Goal: Task Accomplishment & Management: Manage account settings

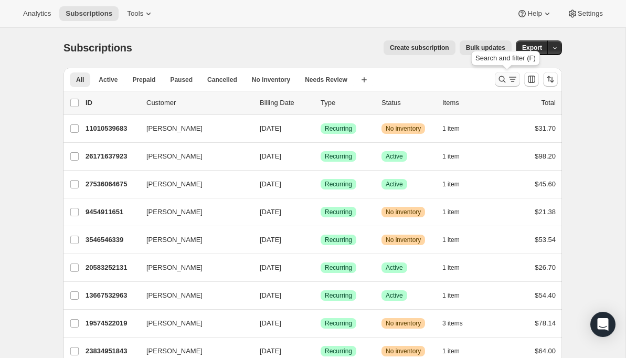
click at [504, 77] on icon "Search and filter results" at bounding box center [502, 79] width 10 height 10
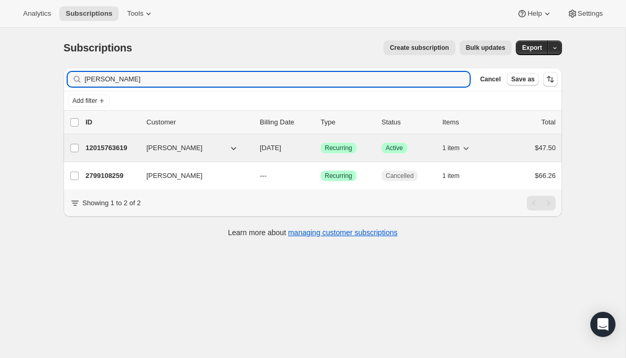
type input "betsy"
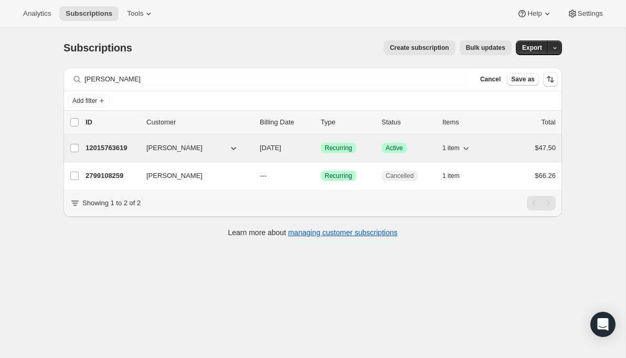
click at [119, 151] on p "12015763619" at bounding box center [112, 148] width 52 height 10
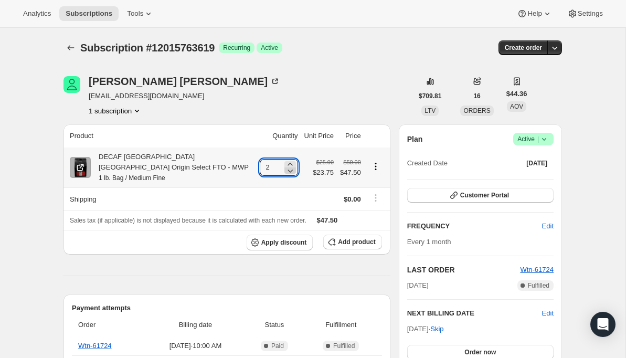
click at [285, 167] on icon at bounding box center [290, 170] width 10 height 10
type input "1"
click at [362, 238] on span "Add product" at bounding box center [356, 242] width 37 height 8
click at [355, 238] on span "Add product" at bounding box center [356, 242] width 37 height 8
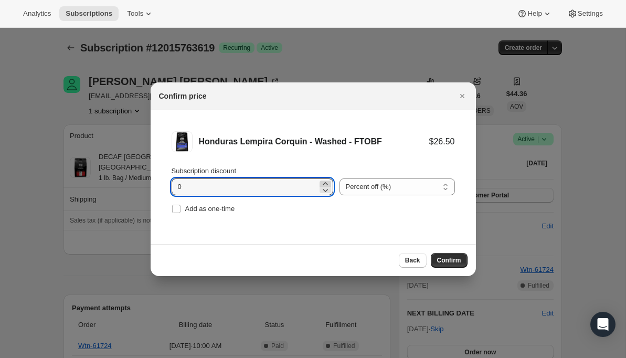
click at [320, 184] on icon ":rg2:" at bounding box center [325, 183] width 10 height 10
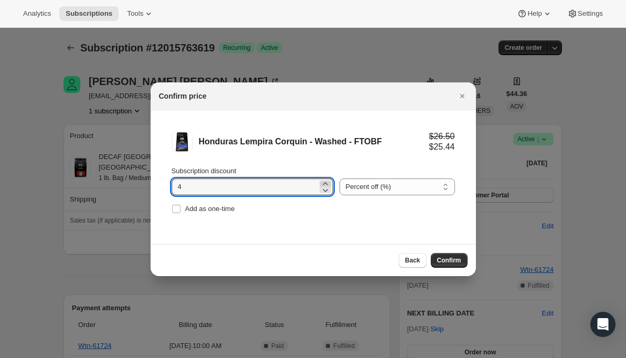
type input "5"
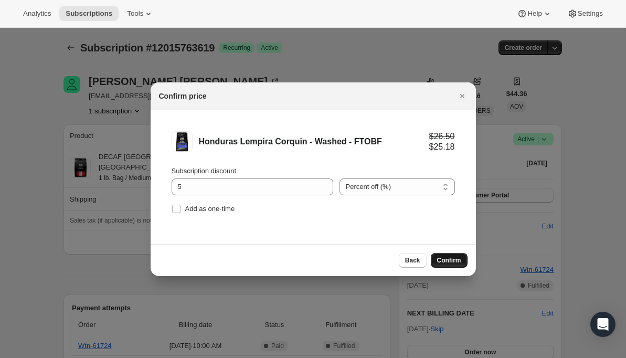
click at [454, 259] on span "Confirm" at bounding box center [449, 260] width 24 height 8
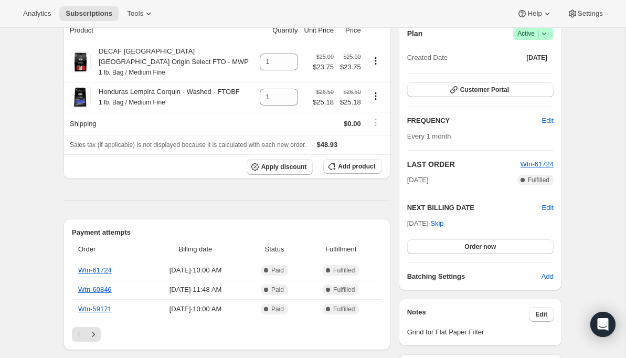
scroll to position [108, 0]
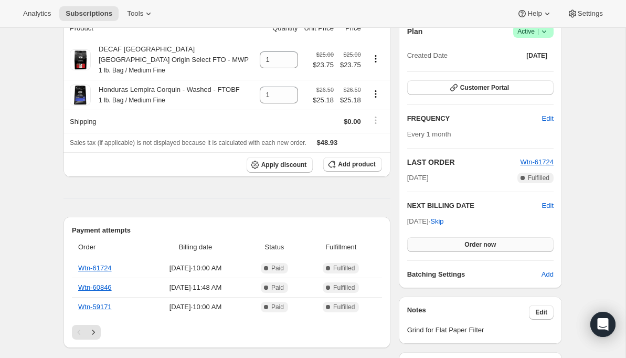
click at [486, 243] on span "Order now" at bounding box center [479, 244] width 31 height 8
click at [486, 243] on span "Click to confirm" at bounding box center [481, 244] width 48 height 8
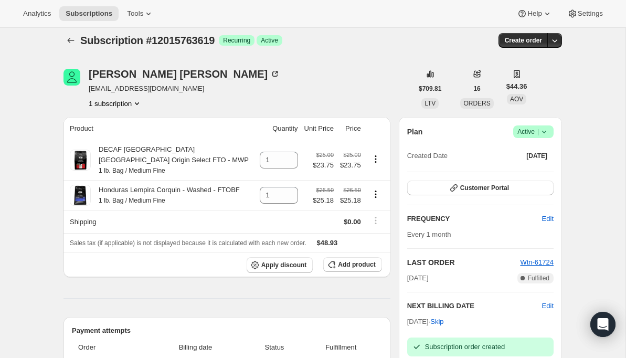
scroll to position [4, 0]
